Goal: Transaction & Acquisition: Purchase product/service

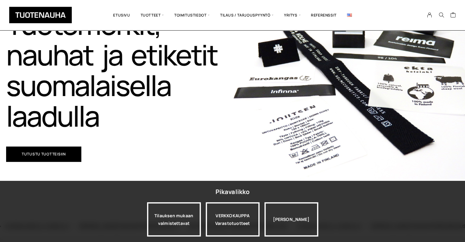
scroll to position [57, 0]
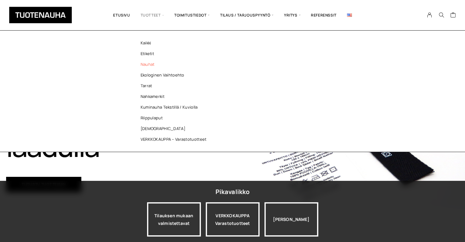
click at [148, 67] on link "Nauhat" at bounding box center [175, 64] width 89 height 11
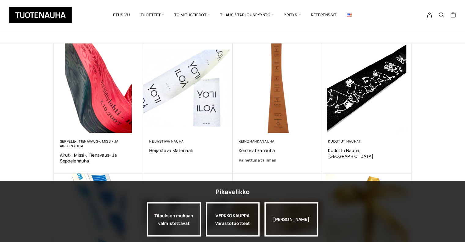
scroll to position [96, 0]
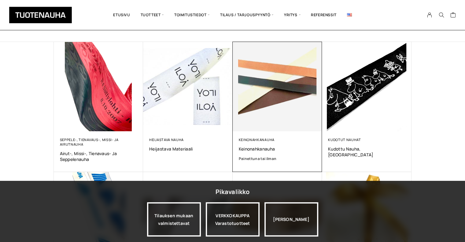
click at [276, 98] on img at bounding box center [277, 86] width 94 height 94
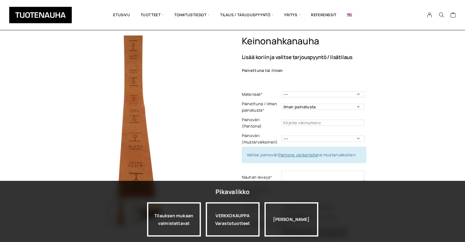
scroll to position [20, 0]
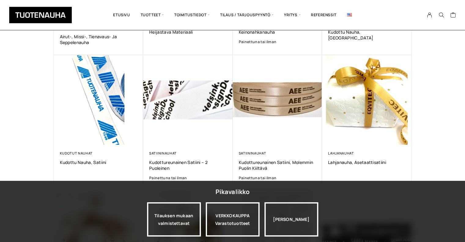
scroll to position [221, 0]
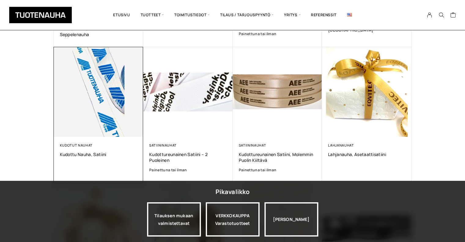
click at [111, 98] on img at bounding box center [99, 92] width 90 height 90
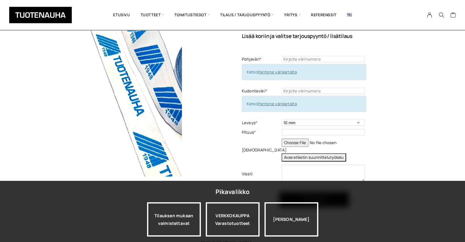
scroll to position [44, 0]
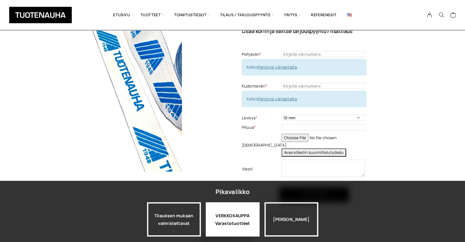
click at [243, 220] on div "VERKKOKAUPPA Varastotuotteet" at bounding box center [233, 219] width 54 height 34
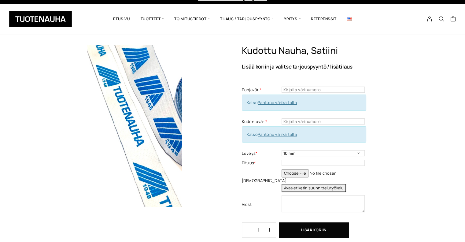
scroll to position [9, 0]
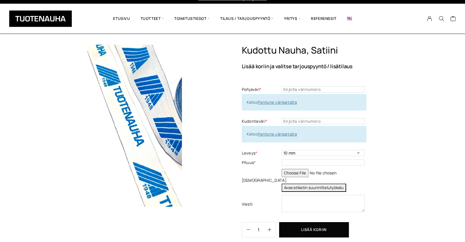
click at [280, 102] on link "Pantone värikartalta" at bounding box center [277, 101] width 39 height 5
click at [302, 89] on input "text" at bounding box center [322, 89] width 83 height 6
click at [286, 103] on link "Pantone värikartalta" at bounding box center [277, 101] width 39 height 5
click at [295, 152] on select "10 mm 15 mm 20 mm muu haluttu leveys kirjattuna viestikenttään" at bounding box center [322, 153] width 83 height 6
click at [281, 150] on select "10 mm 15 mm 20 mm muu haluttu leveys kirjattuna viestikenttään" at bounding box center [322, 153] width 83 height 6
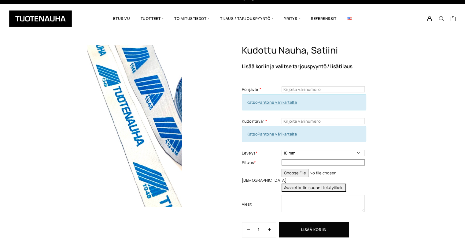
click at [296, 160] on input "text" at bounding box center [322, 162] width 83 height 6
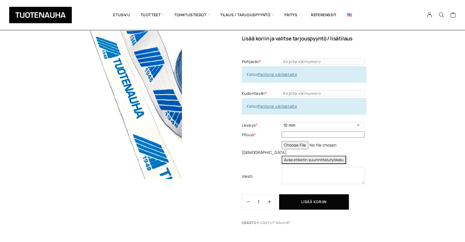
scroll to position [34, 0]
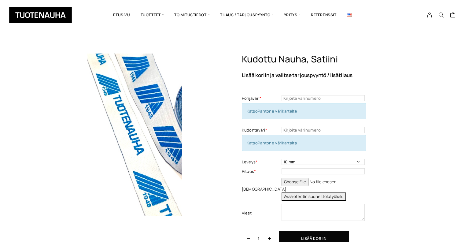
scroll to position [34, 0]
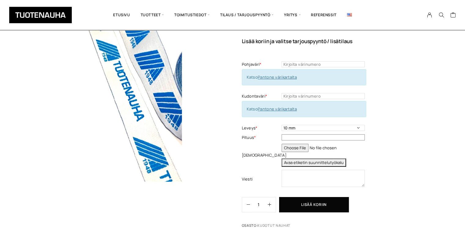
click at [319, 137] on input "text" at bounding box center [322, 137] width 83 height 6
type input "10"
click at [408, 179] on div "Kudottu nauha, satiini Lisää koriin ja valitse tarjouspyyntö / lisätilaus Pohja…" at bounding box center [327, 125] width 170 height 211
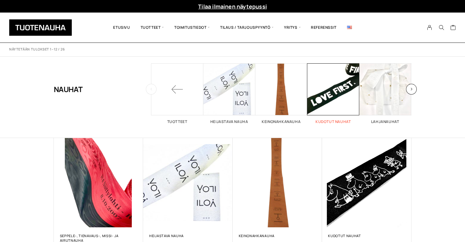
click at [319, 113] on span "Visit product category Kudotut nauhat" at bounding box center [333, 89] width 52 height 52
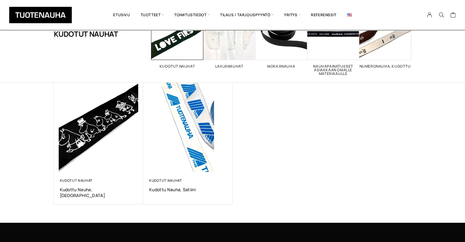
scroll to position [55, 0]
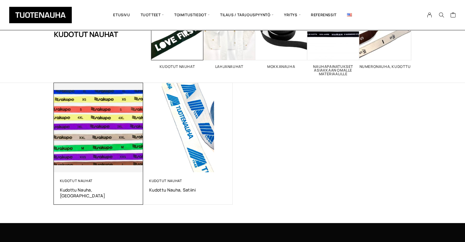
click at [95, 135] on img at bounding box center [98, 127] width 94 height 94
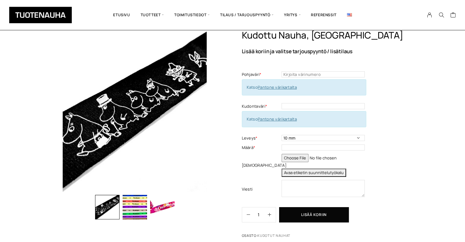
scroll to position [21, 0]
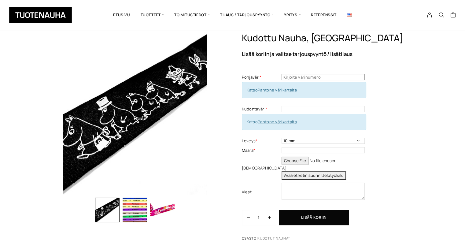
click at [309, 77] on input "text" at bounding box center [322, 77] width 83 height 6
click at [287, 90] on link "Pantone värikartalta" at bounding box center [277, 89] width 39 height 5
click at [289, 77] on input "text" at bounding box center [322, 77] width 83 height 6
type input "black"
click at [289, 108] on input "text" at bounding box center [322, 109] width 83 height 6
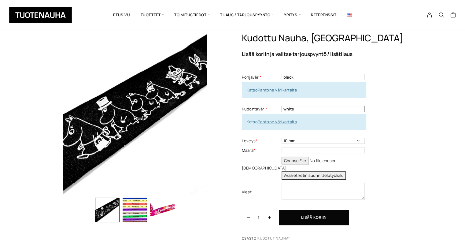
type input "white"
click at [345, 150] on input "text" at bounding box center [322, 150] width 83 height 6
type input "10"
click at [324, 174] on button "Avaa etiketin suunnittelutyökalu" at bounding box center [313, 175] width 64 height 8
